Goal: Transaction & Acquisition: Purchase product/service

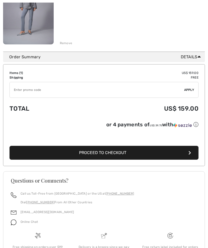
scroll to position [122, 0]
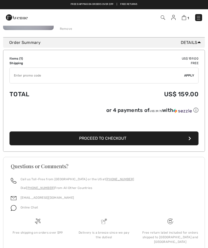
click at [117, 139] on span "Proceed to Checkout" at bounding box center [102, 138] width 47 height 5
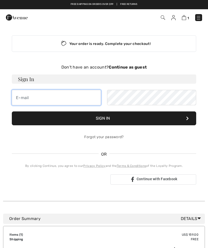
click at [79, 99] on input "email" at bounding box center [56, 97] width 89 height 15
click at [73, 97] on input "email" at bounding box center [56, 97] width 89 height 15
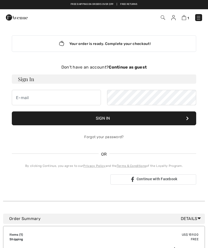
click at [69, 80] on h3 "Sign In" at bounding box center [104, 79] width 185 height 9
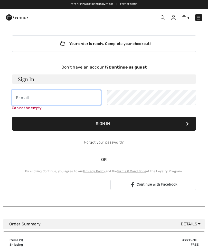
click at [69, 96] on input "email" at bounding box center [56, 97] width 89 height 15
type input "[EMAIL_ADDRESS][DOMAIN_NAME]"
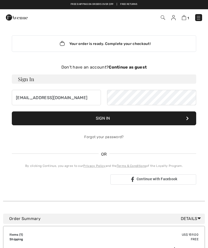
click at [110, 118] on button "Sign In" at bounding box center [104, 119] width 185 height 14
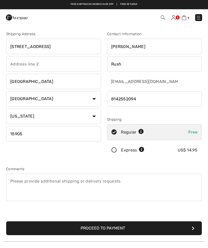
click at [153, 98] on input "phone" at bounding box center [154, 98] width 95 height 15
type input "8142413318"
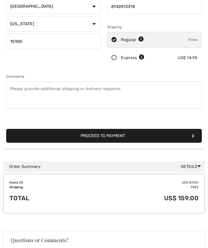
scroll to position [96, 0]
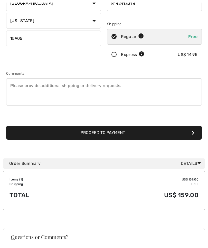
click at [192, 134] on icon "submit" at bounding box center [193, 133] width 3 height 4
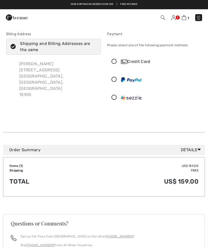
click at [127, 61] on img at bounding box center [124, 62] width 6 height 4
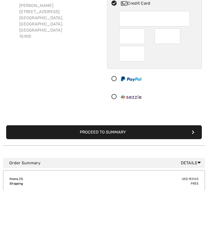
click at [132, 184] on button "Proceed to Summary" at bounding box center [104, 191] width 196 height 14
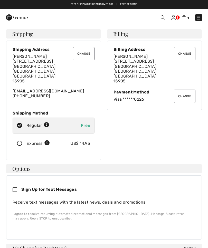
click at [18, 188] on icon at bounding box center [17, 190] width 9 height 5
checkbox input "true"
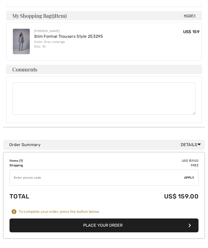
scroll to position [234, 0]
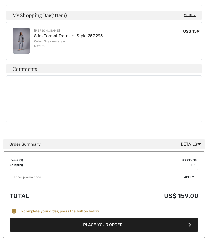
click at [104, 218] on button "Place Your Order" at bounding box center [104, 225] width 189 height 14
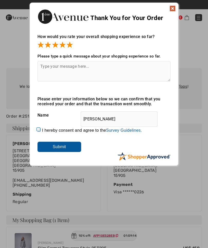
click at [94, 67] on textarea at bounding box center [104, 71] width 133 height 20
click at [66, 146] on input "Submit" at bounding box center [60, 147] width 44 height 10
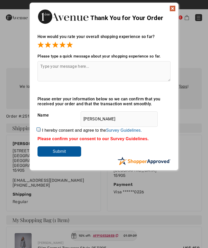
click at [67, 150] on input "Submit" at bounding box center [60, 152] width 44 height 10
click at [68, 152] on input "Submit" at bounding box center [60, 152] width 44 height 10
click at [63, 153] on input "Submit" at bounding box center [60, 152] width 44 height 10
click at [151, 153] on div "Please enter your information below so we can confirm that you received your or…" at bounding box center [104, 127] width 133 height 60
click at [173, 9] on img at bounding box center [173, 8] width 6 height 6
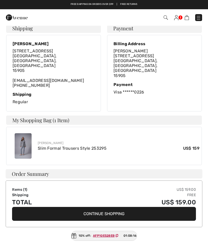
scroll to position [100, 0]
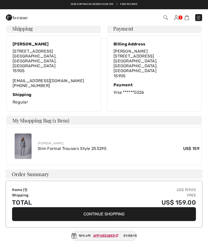
click at [28, 135] on img at bounding box center [23, 146] width 17 height 25
click at [70, 146] on link "Slim Formal Trousers Style 253295" at bounding box center [72, 148] width 69 height 5
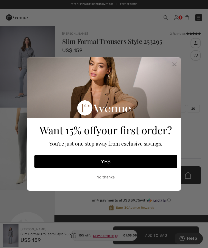
click at [175, 64] on icon "Close dialog" at bounding box center [175, 64] width 4 height 4
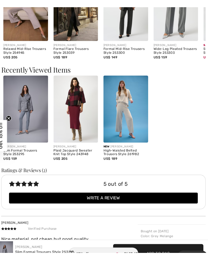
scroll to position [637, 0]
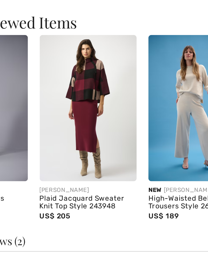
click at [57, 137] on div "Plaid Jacquard Sweater Knit Top Style 243948" at bounding box center [78, 140] width 42 height 7
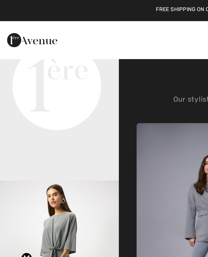
scroll to position [193, 0]
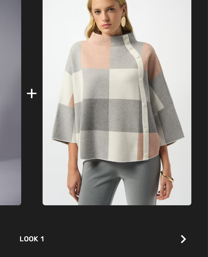
click at [136, 63] on img at bounding box center [168, 103] width 65 height 97
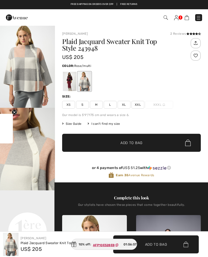
checkbox input "true"
